Goal: Navigation & Orientation: Find specific page/section

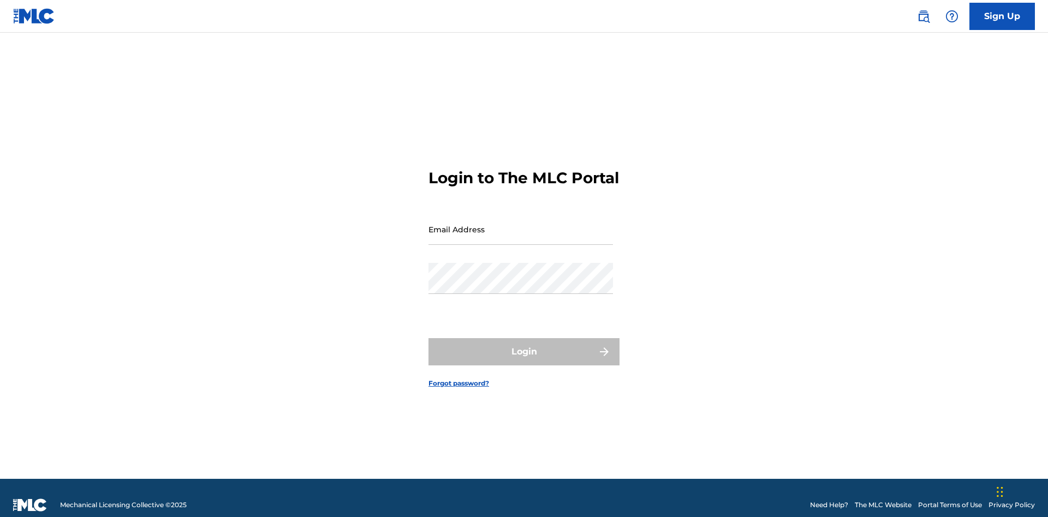
scroll to position [14, 0]
click at [521, 224] on input "Email Address" at bounding box center [520, 229] width 184 height 31
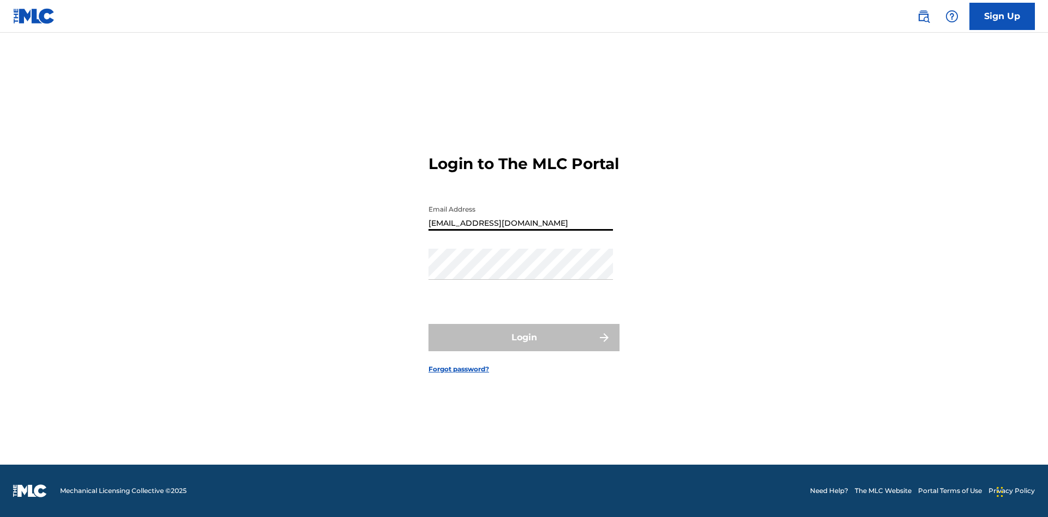
type input "[EMAIL_ADDRESS][DOMAIN_NAME]"
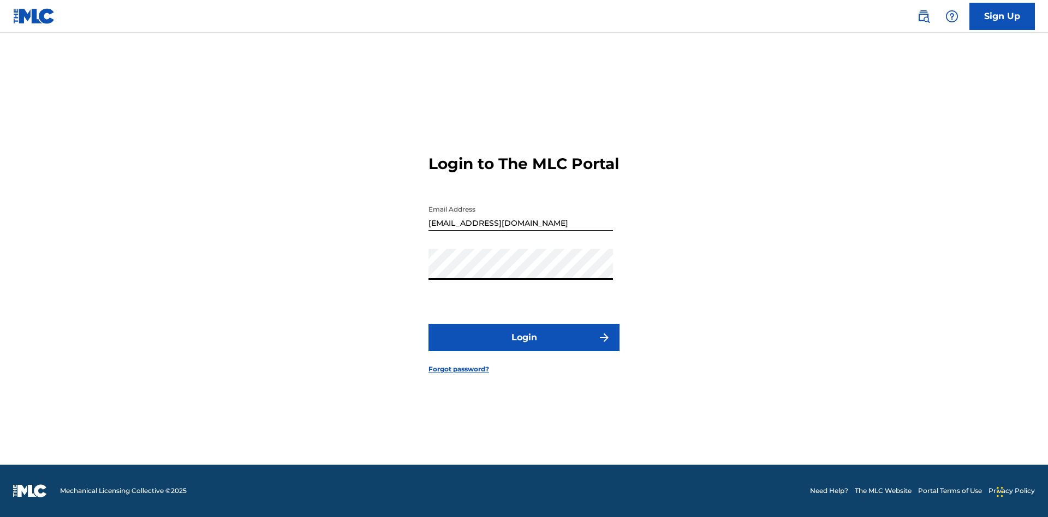
click at [524, 347] on button "Login" at bounding box center [523, 337] width 191 height 27
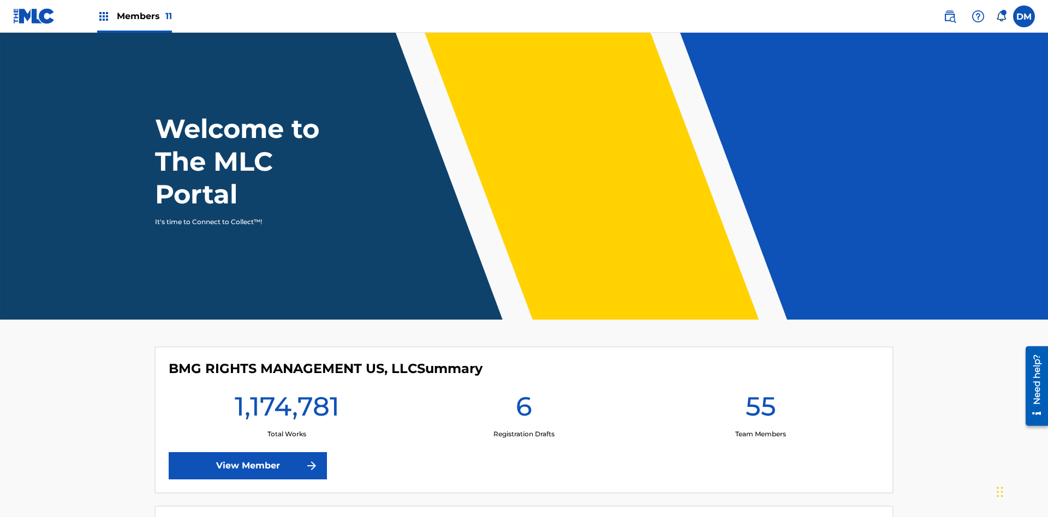
click at [134, 16] on span "Members 11" at bounding box center [144, 16] width 55 height 13
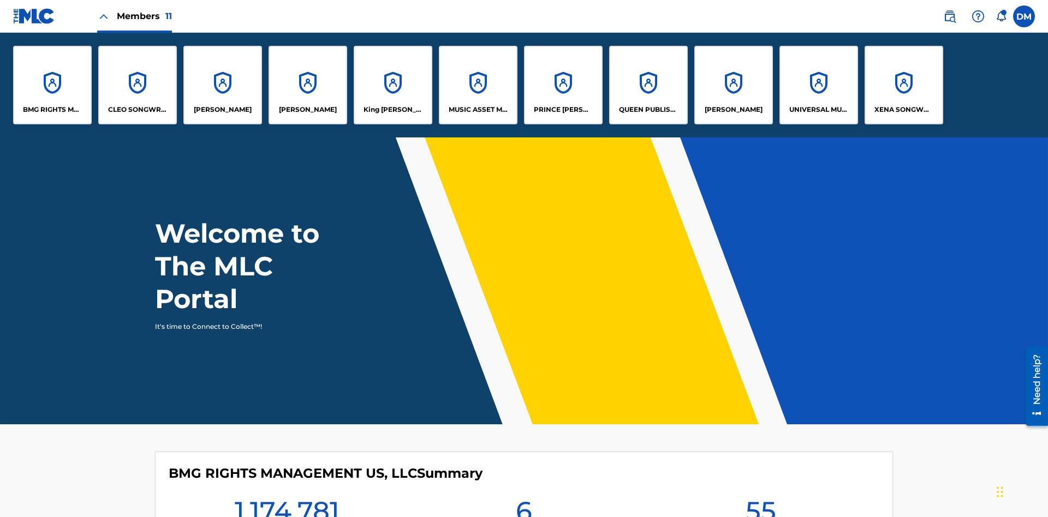
click at [392, 110] on p "King [PERSON_NAME]" at bounding box center [392, 110] width 59 height 10
